Goal: Transaction & Acquisition: Purchase product/service

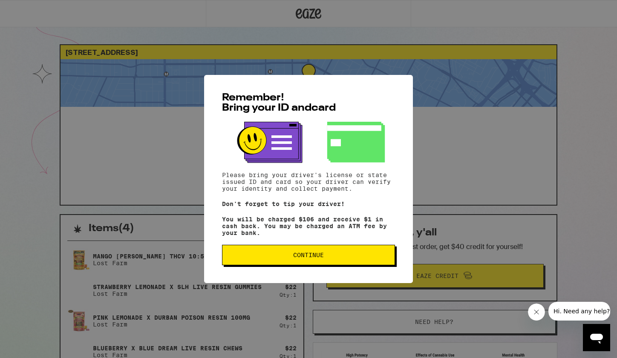
click at [293, 258] on span "Continue" at bounding box center [308, 255] width 31 height 6
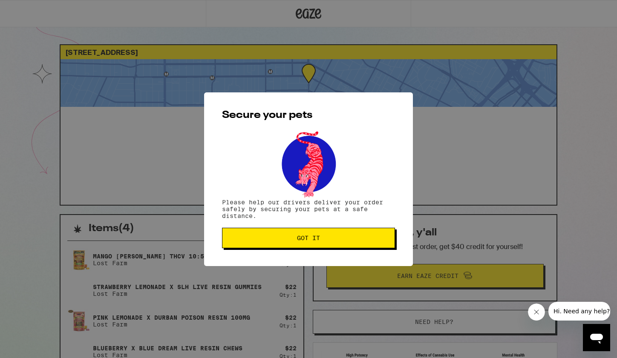
click at [297, 241] on span "Got it" at bounding box center [308, 238] width 23 height 6
